Goal: Task Accomplishment & Management: Use online tool/utility

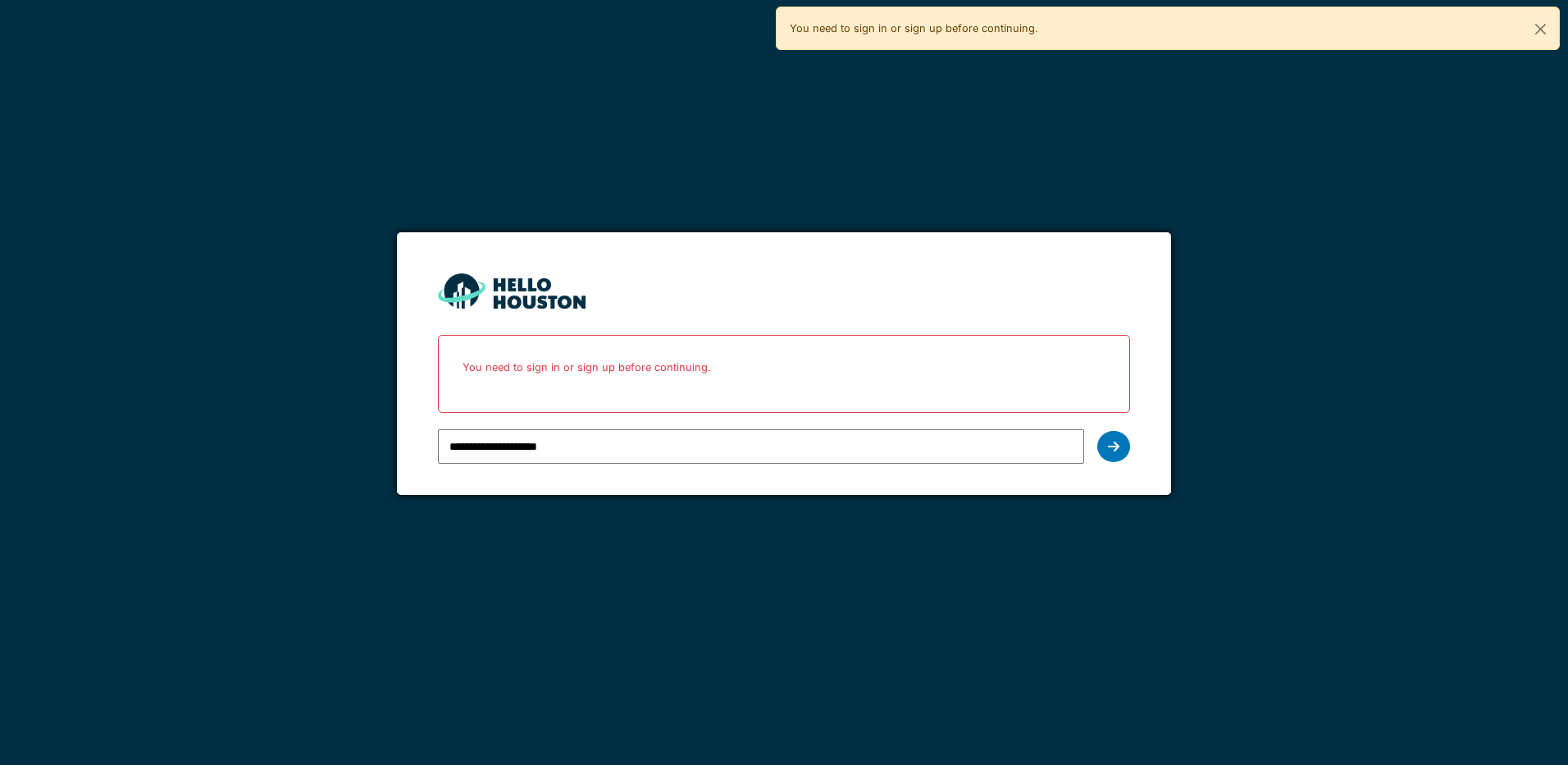
type input "**********"
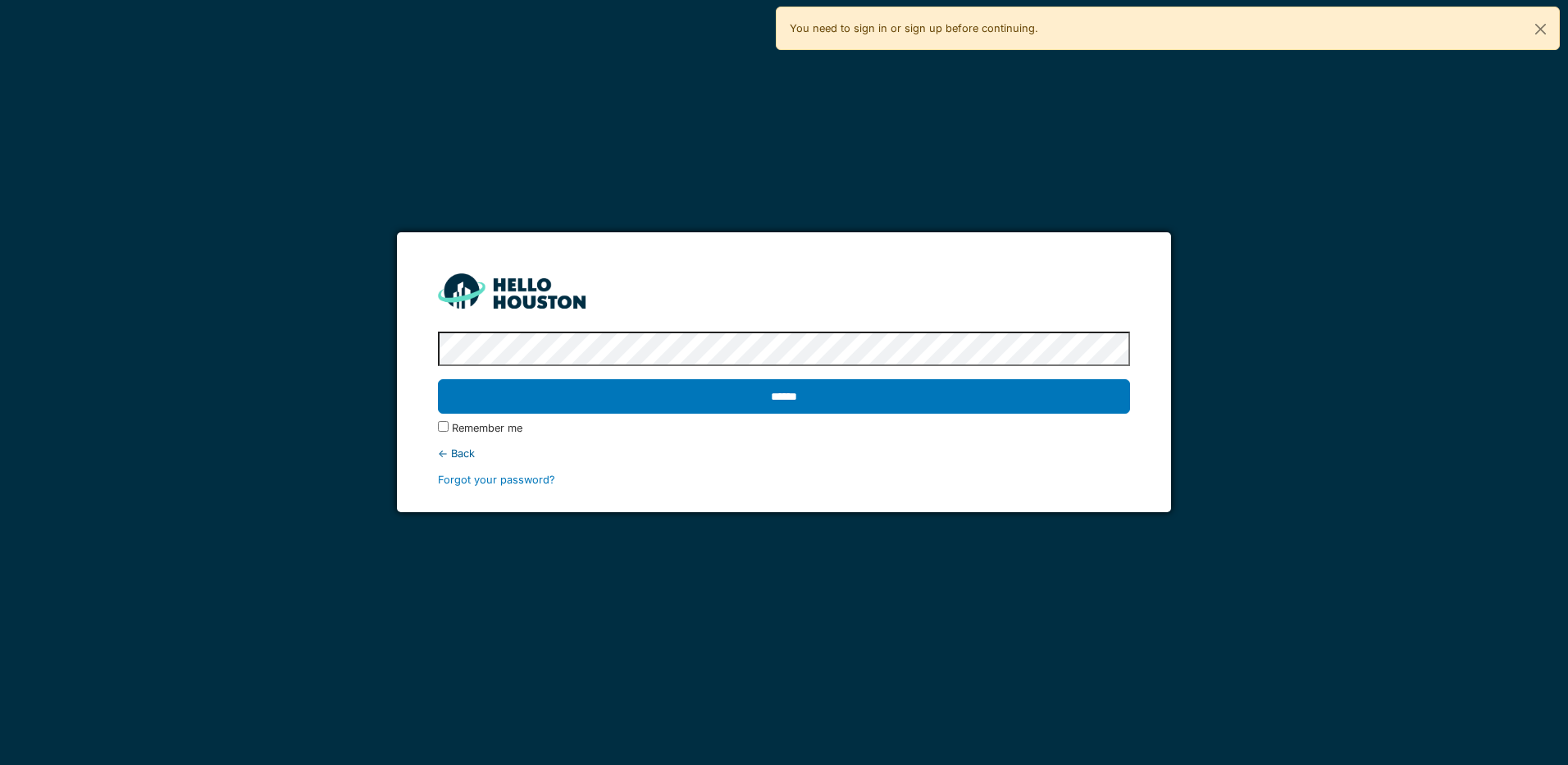
click at [438, 380] on input "******" at bounding box center [784, 396] width 691 height 35
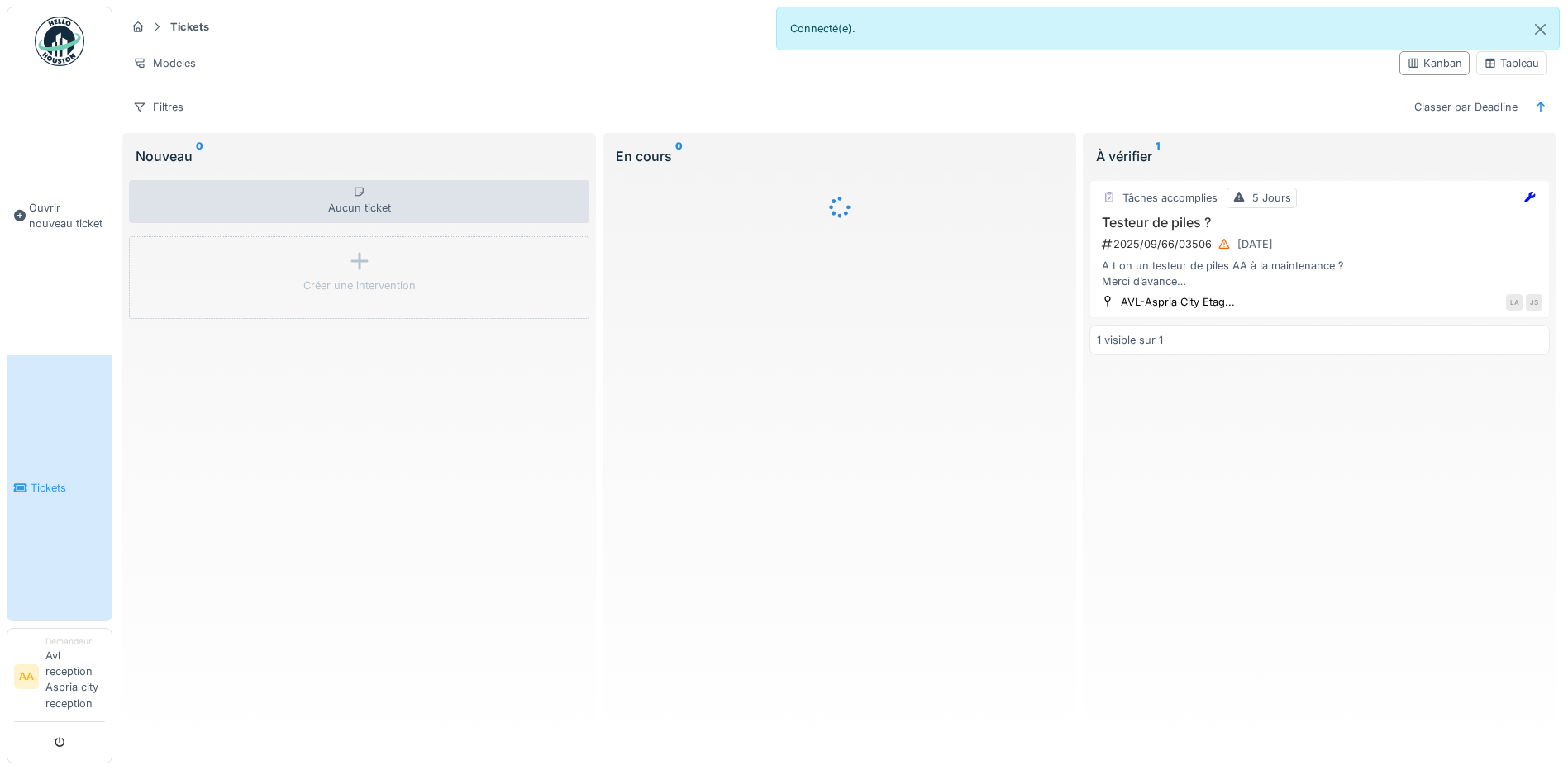
click at [59, 436] on link "Tickets" at bounding box center [59, 486] width 104 height 264
